Goal: Find specific page/section: Find specific page/section

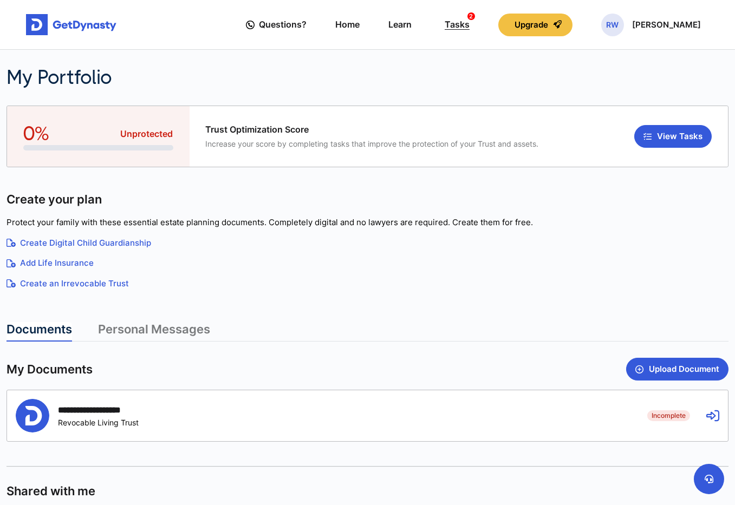
click at [469, 28] on div "Tasks 2" at bounding box center [456, 25] width 25 height 20
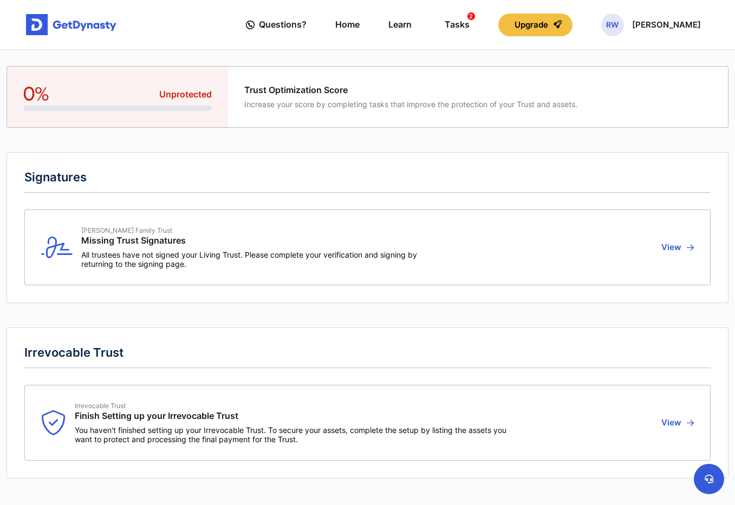
click at [676, 419] on button "View" at bounding box center [676, 423] width 36 height 42
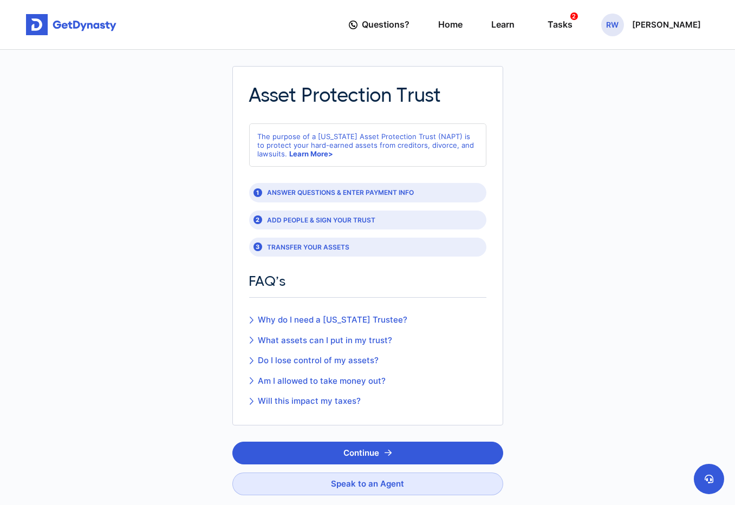
click at [122, 322] on article "Asset Protection Trust The purpose of a Nevada Asset Protection Trust (NAPT) is…" at bounding box center [367, 307] width 722 height 482
